Goal: Transaction & Acquisition: Purchase product/service

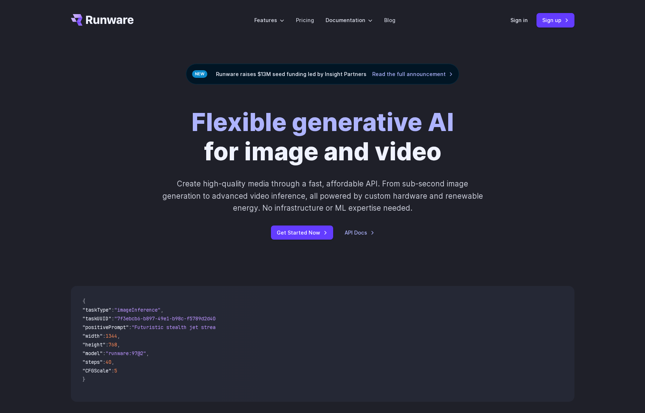
click at [565, 197] on div "Flexible generative AI for image and video Create high-quality media through a …" at bounding box center [322, 173] width 521 height 132
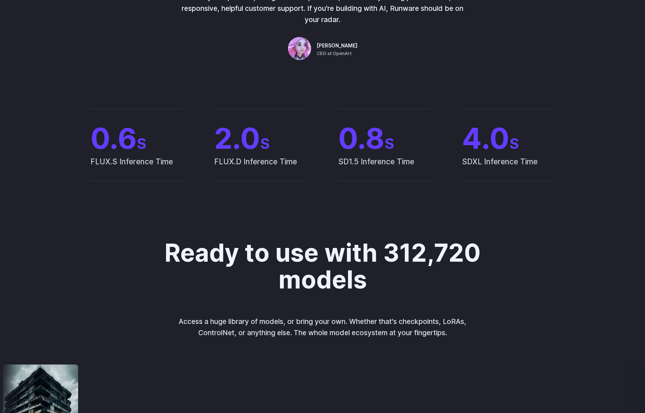
scroll to position [615, 0]
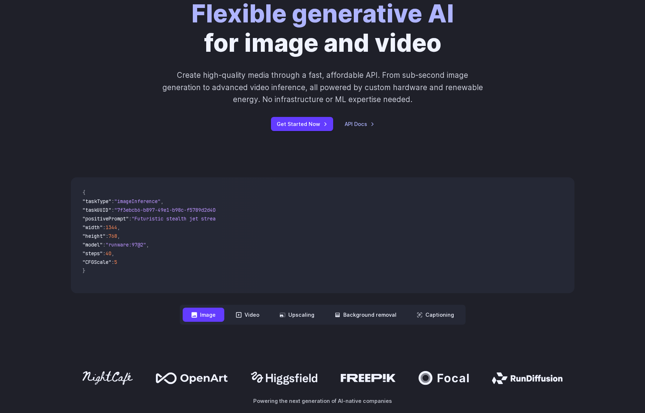
scroll to position [0, 0]
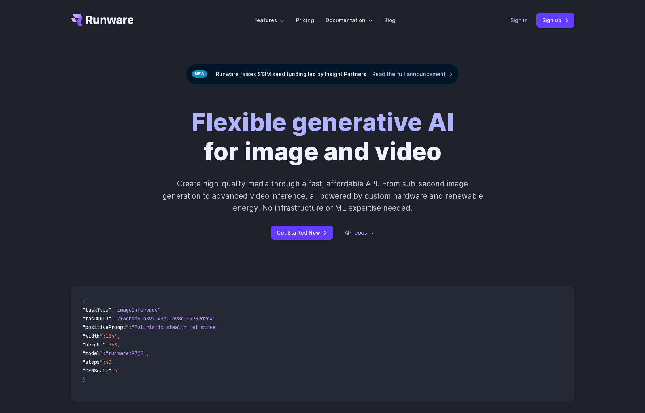
click at [511, 18] on link "Sign in" at bounding box center [519, 20] width 17 height 8
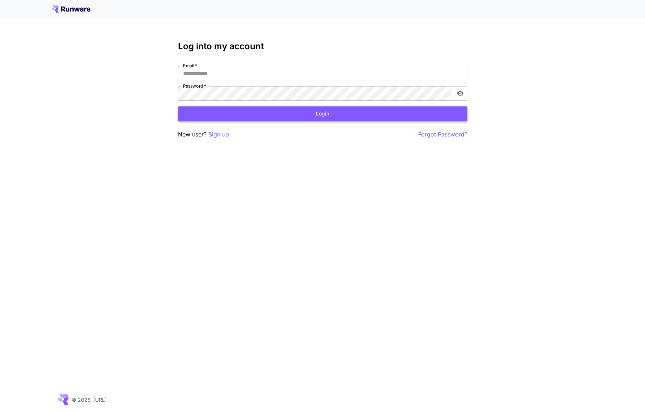
type input "**********"
click at [220, 109] on button "Login" at bounding box center [323, 113] width 290 height 15
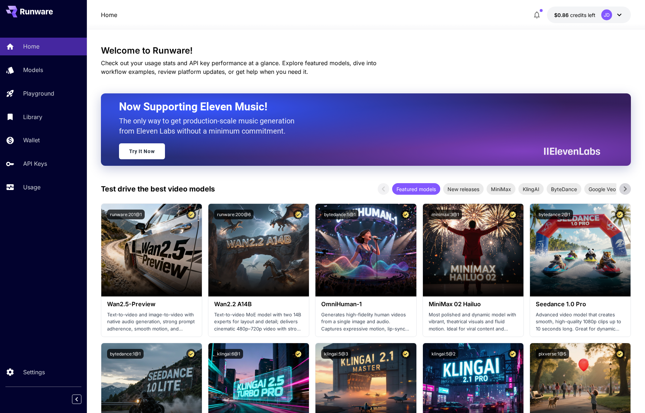
click at [603, 72] on div "Welcome to Runware! Check out your usage stats and API key performance at a gla…" at bounding box center [366, 61] width 531 height 30
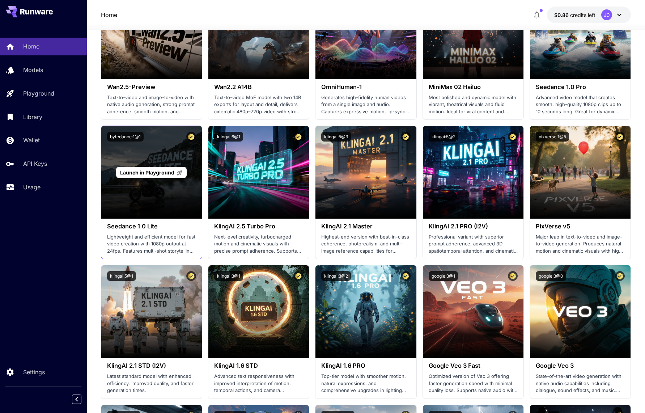
scroll to position [72, 0]
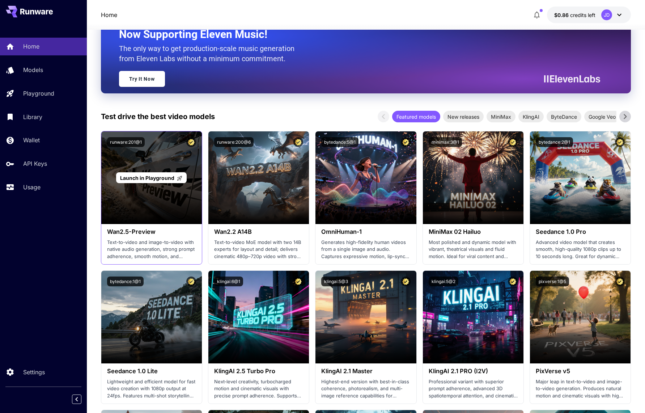
click at [140, 198] on div "Launch in Playground" at bounding box center [151, 177] width 101 height 93
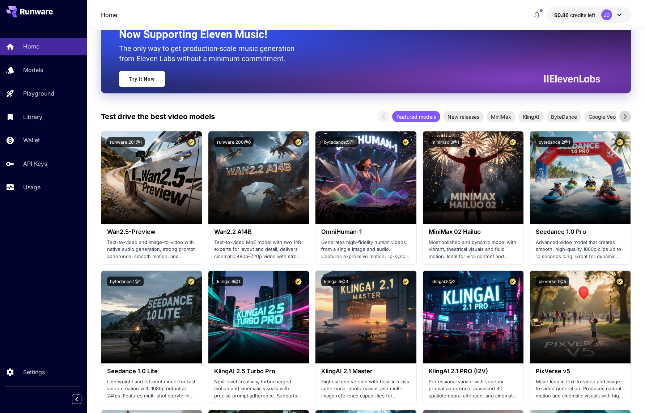
click at [25, 18] on div at bounding box center [43, 11] width 87 height 23
click at [602, 17] on div "JD" at bounding box center [607, 14] width 11 height 11
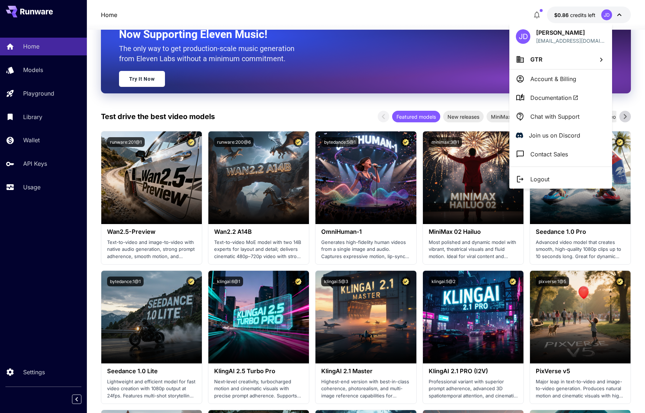
click at [550, 14] on div at bounding box center [322, 206] width 645 height 413
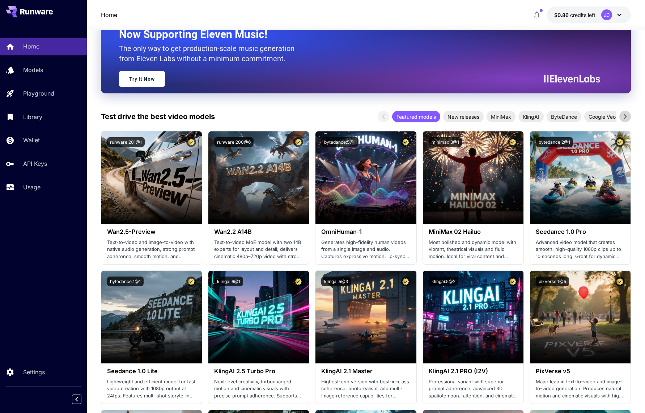
click at [602, 14] on div "JD" at bounding box center [613, 14] width 22 height 11
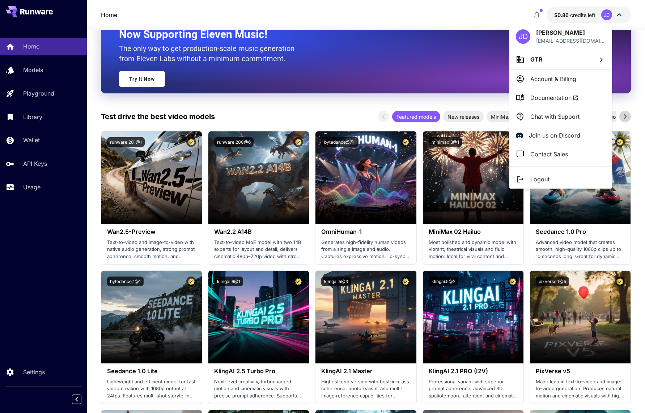
click at [559, 86] on li "Account & Billing" at bounding box center [561, 78] width 103 height 19
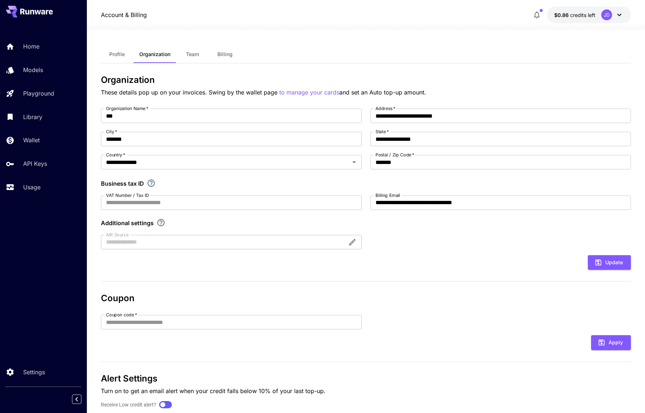
click at [124, 56] on span "Profile" at bounding box center [117, 54] width 16 height 7
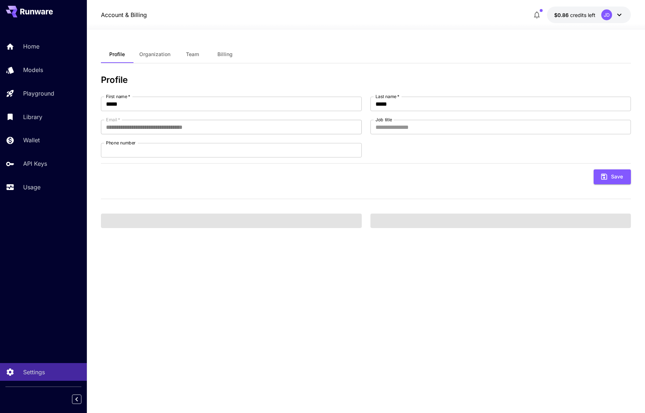
click at [152, 49] on button "Organization" at bounding box center [155, 54] width 43 height 17
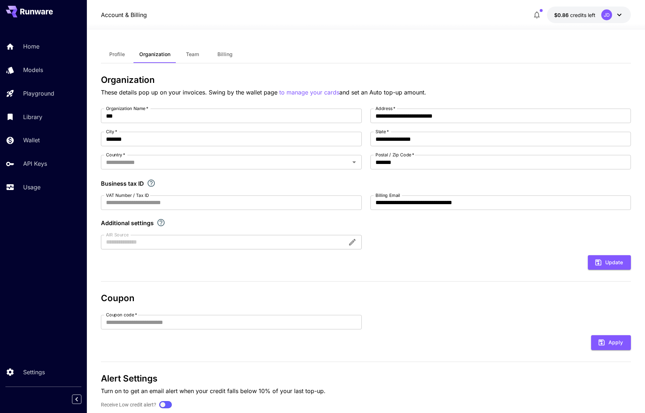
type input "**********"
click at [602, 11] on div "JD" at bounding box center [613, 14] width 22 height 11
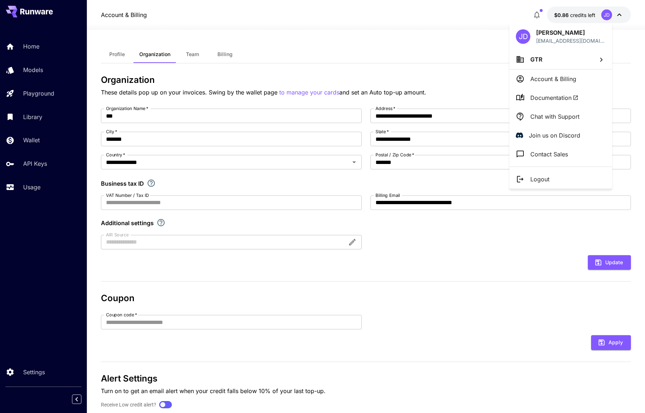
click at [378, 345] on div at bounding box center [322, 206] width 645 height 413
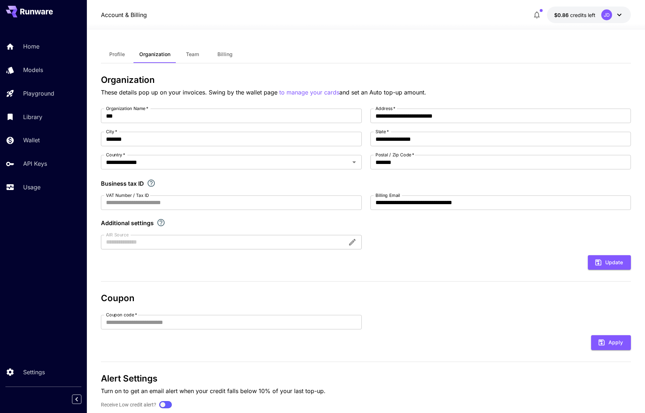
click at [554, 9] on button "$0.86 credits left JD" at bounding box center [589, 15] width 84 height 17
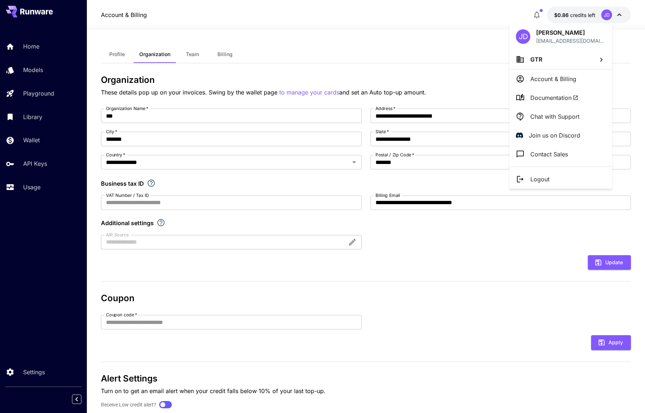
click at [35, 169] on div at bounding box center [322, 206] width 645 height 413
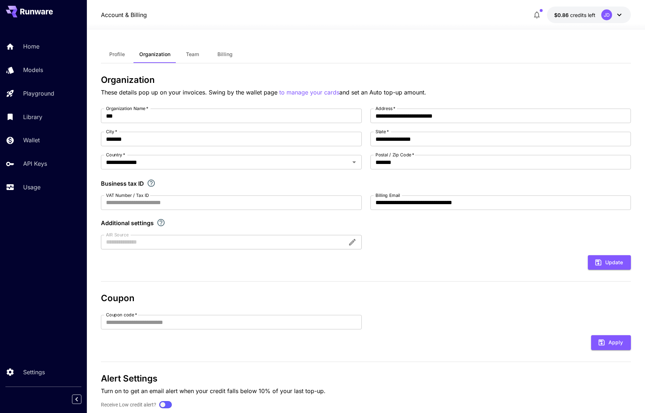
click at [25, 134] on link "Wallet" at bounding box center [43, 140] width 87 height 18
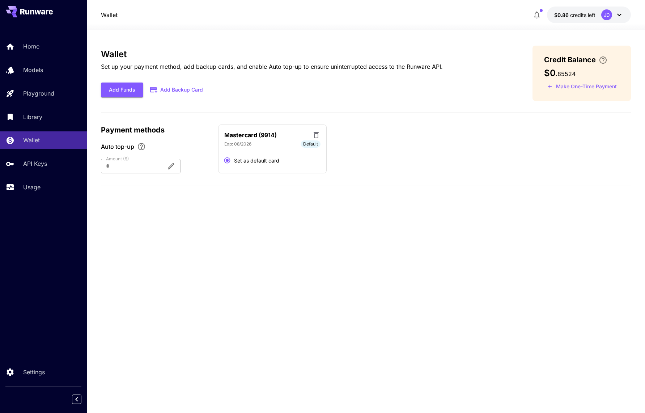
click at [577, 88] on button "Make One-Time Payment" at bounding box center [582, 86] width 76 height 11
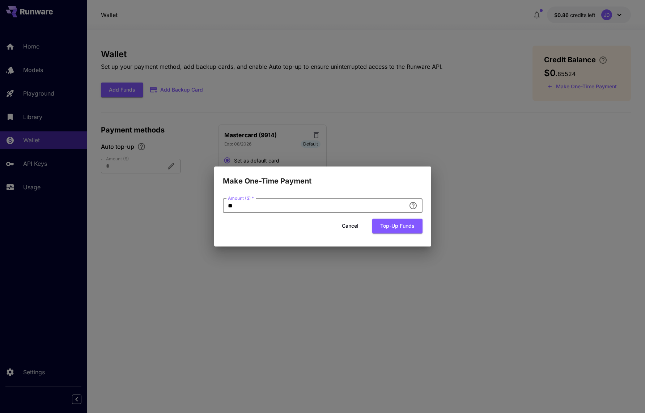
drag, startPoint x: 248, startPoint y: 176, endPoint x: 114, endPoint y: 177, distance: 134.3
click at [114, 177] on div "Make One-Time Payment Amount ($)   * ** Amount ($)   * Cancel Top-up funds" at bounding box center [322, 206] width 645 height 413
type input "**"
click at [204, 198] on div "Make One-Time Payment Amount ($)   * ** Amount ($)   * Cancel Top-up funds" at bounding box center [322, 206] width 645 height 413
click at [407, 219] on button "Top-up funds" at bounding box center [397, 226] width 50 height 15
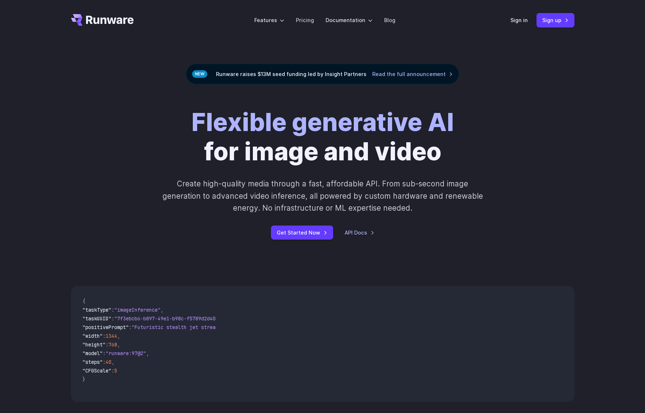
drag, startPoint x: 249, startPoint y: 253, endPoint x: 274, endPoint y: -54, distance: 308.3
click at [296, 17] on link "Pricing" at bounding box center [305, 20] width 18 height 8
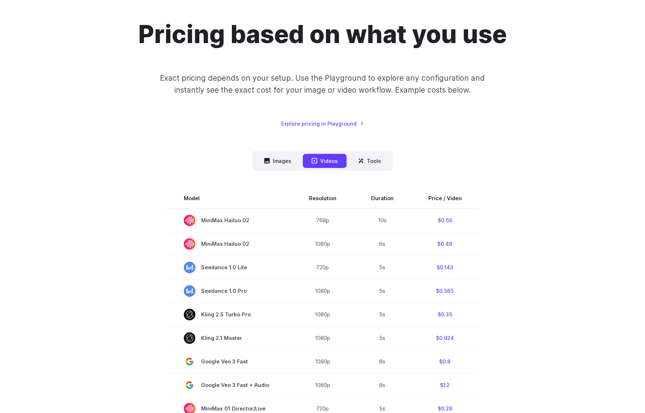
scroll to position [145, 0]
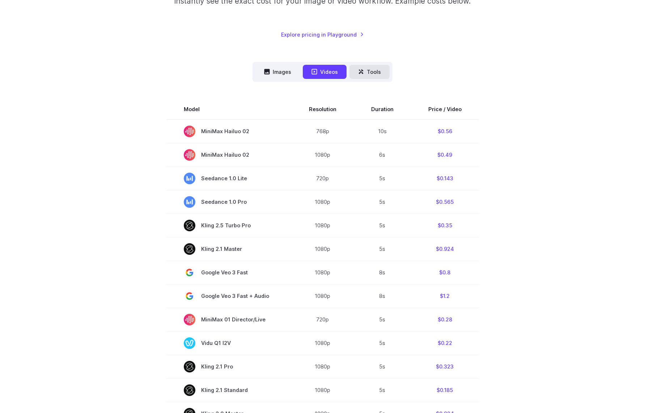
click at [358, 74] on icon at bounding box center [361, 72] width 6 height 6
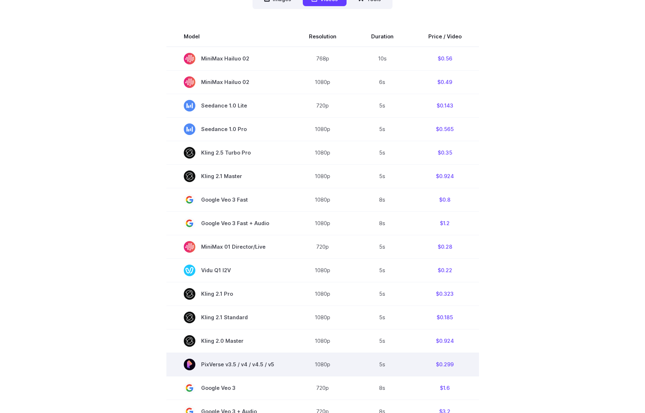
scroll to position [181, 0]
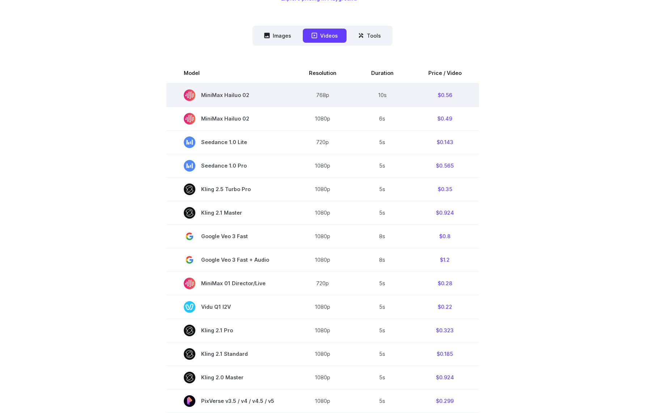
click at [184, 96] on icon at bounding box center [190, 95] width 12 height 12
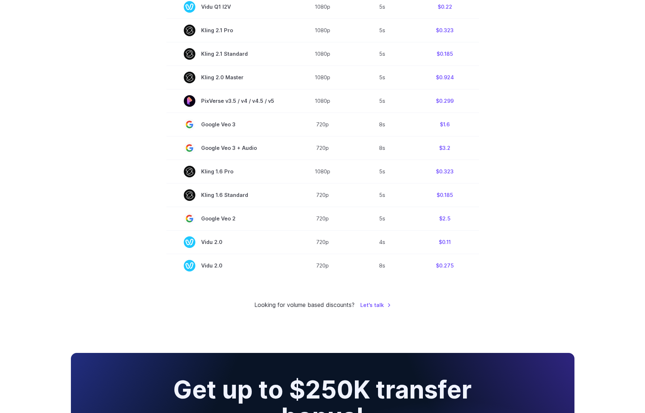
scroll to position [242, 0]
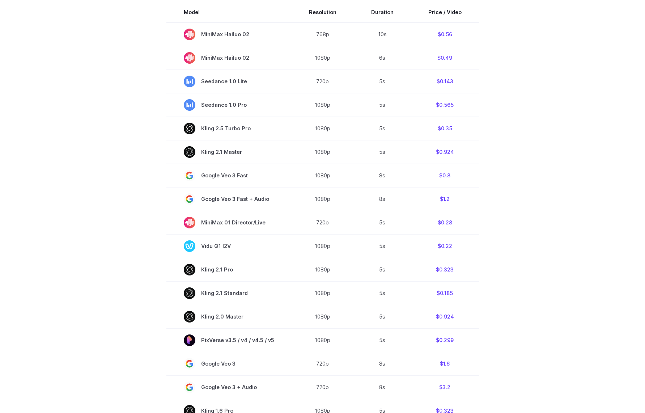
drag, startPoint x: 490, startPoint y: 88, endPoint x: 489, endPoint y: 78, distance: 10.5
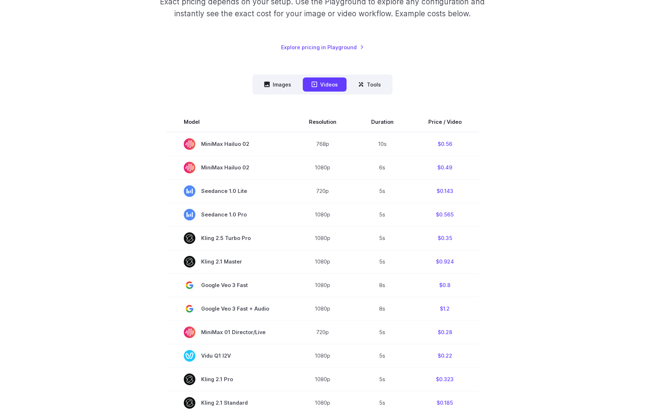
scroll to position [0, 0]
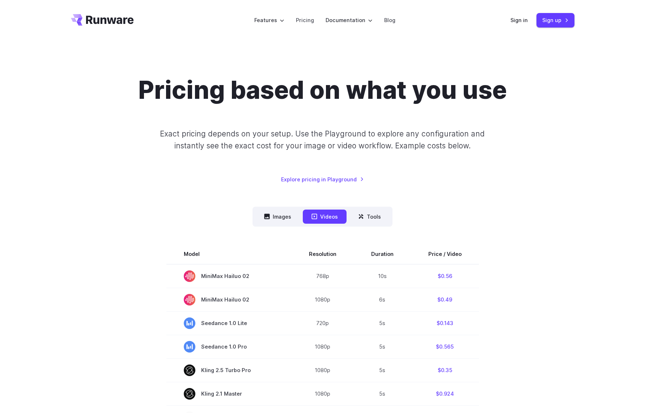
drag, startPoint x: 345, startPoint y: 80, endPoint x: 347, endPoint y: 39, distance: 41.0
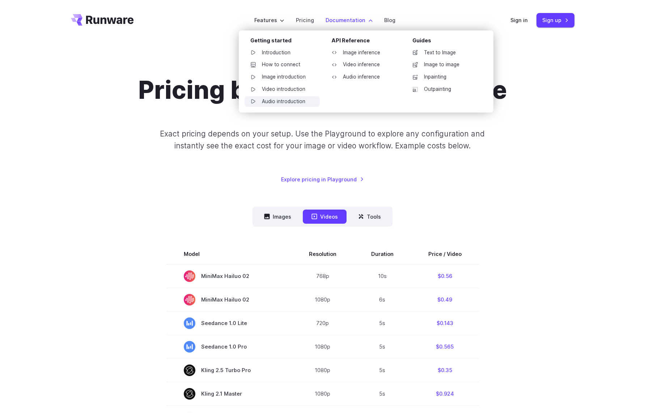
click at [283, 96] on link "Audio introduction" at bounding box center [282, 101] width 75 height 11
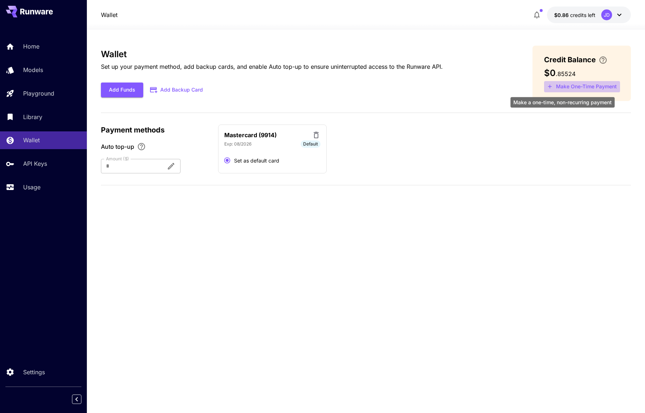
click at [549, 85] on button "Make One-Time Payment" at bounding box center [582, 86] width 76 height 11
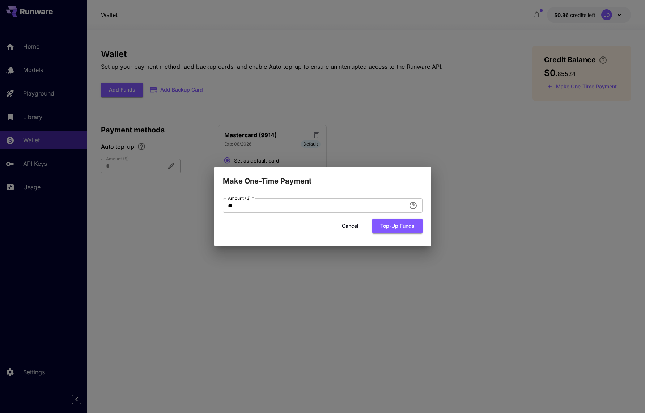
drag, startPoint x: 236, startPoint y: 181, endPoint x: 126, endPoint y: 180, distance: 110.0
click at [126, 180] on div "Make One-Time Payment Amount ($)   * ** Amount ($)   * Cancel Top-up funds" at bounding box center [322, 206] width 645 height 413
type input "**"
click at [387, 219] on button "Top-up funds" at bounding box center [397, 226] width 50 height 15
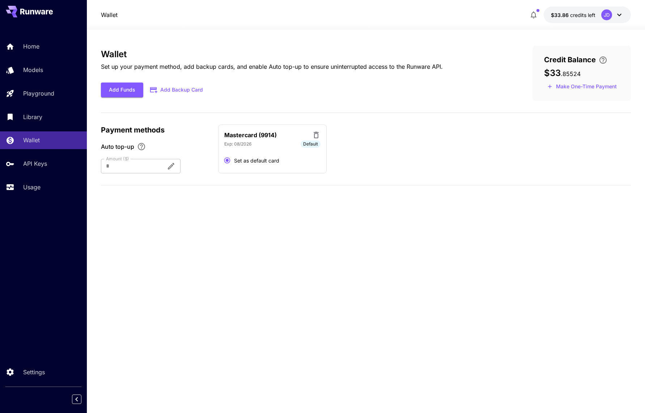
click at [141, 235] on div "Wallet Set up your payment method, add backup cards, and enable Auto top-up to …" at bounding box center [366, 221] width 531 height 351
click at [94, 288] on section "Wallet Set up your payment method, add backup cards, and enable Auto top-up to …" at bounding box center [366, 221] width 558 height 383
